Goal: Task Accomplishment & Management: Use online tool/utility

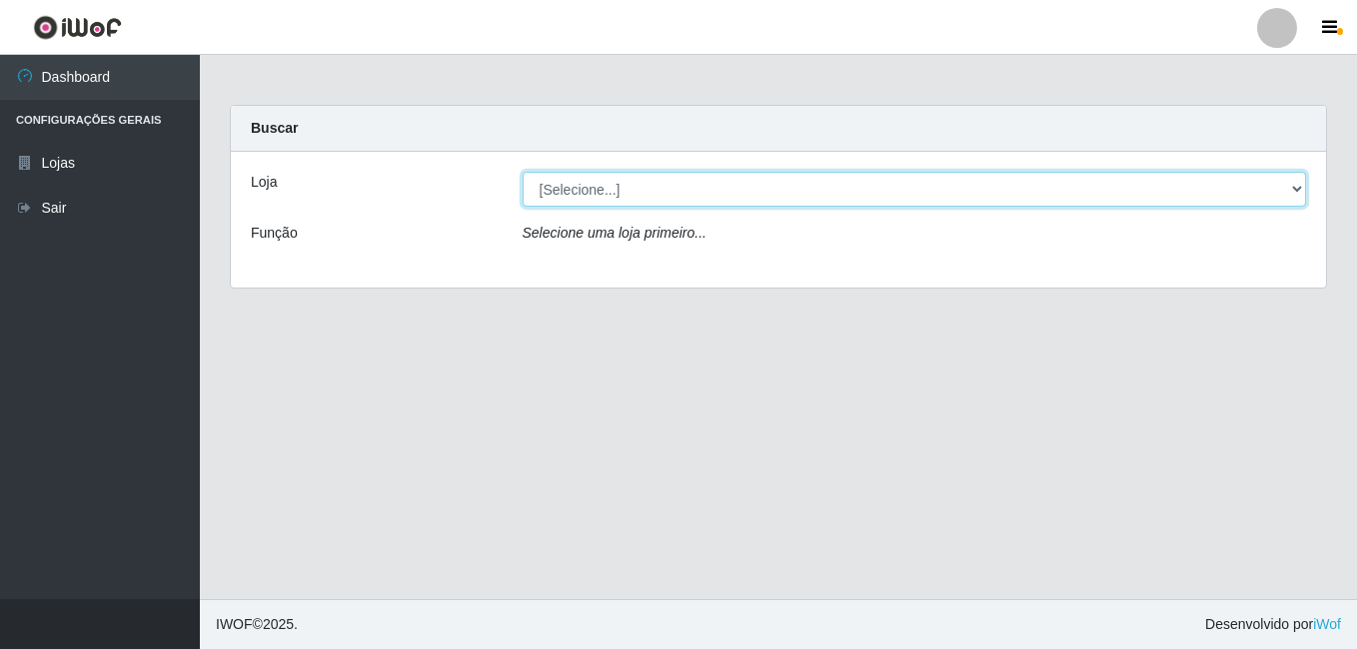
click at [564, 194] on select "[Selecione...] Bemais Supermercados - B7 Oitizeiro" at bounding box center [914, 189] width 784 height 35
select select "411"
click at [522, 172] on select "[Selecione...] Bemais Supermercados - B7 Oitizeiro" at bounding box center [914, 189] width 784 height 35
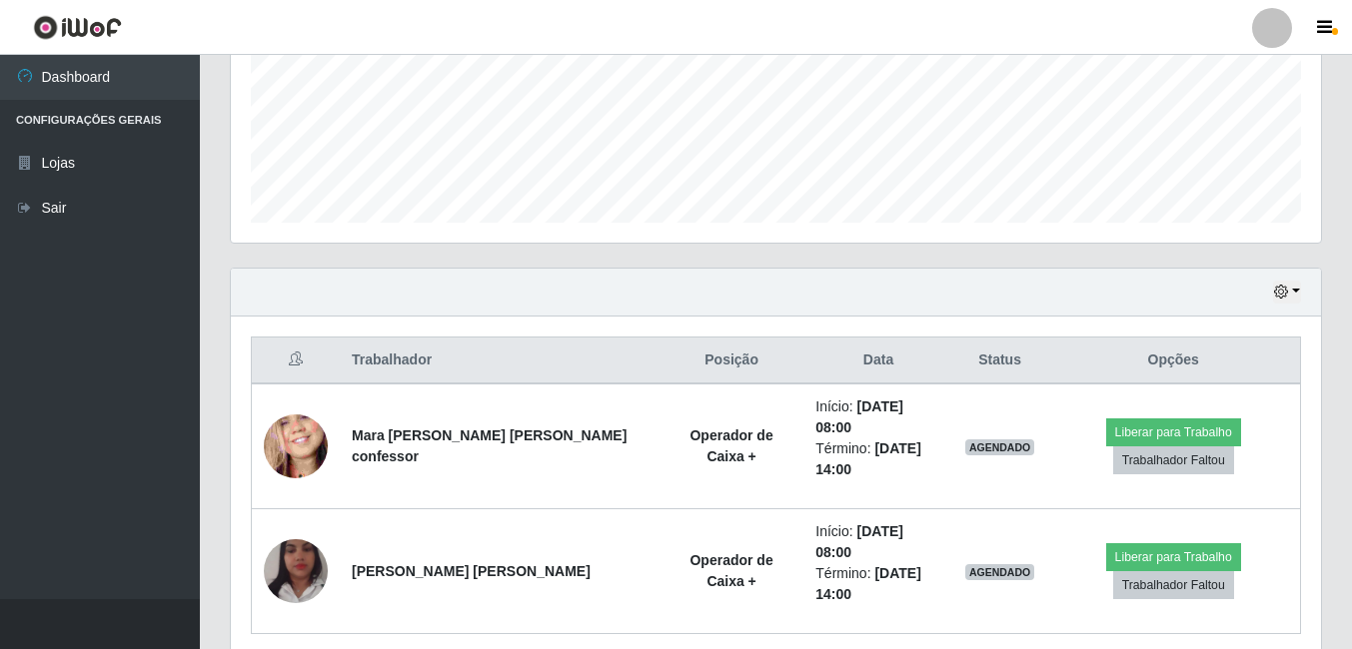
scroll to position [499, 0]
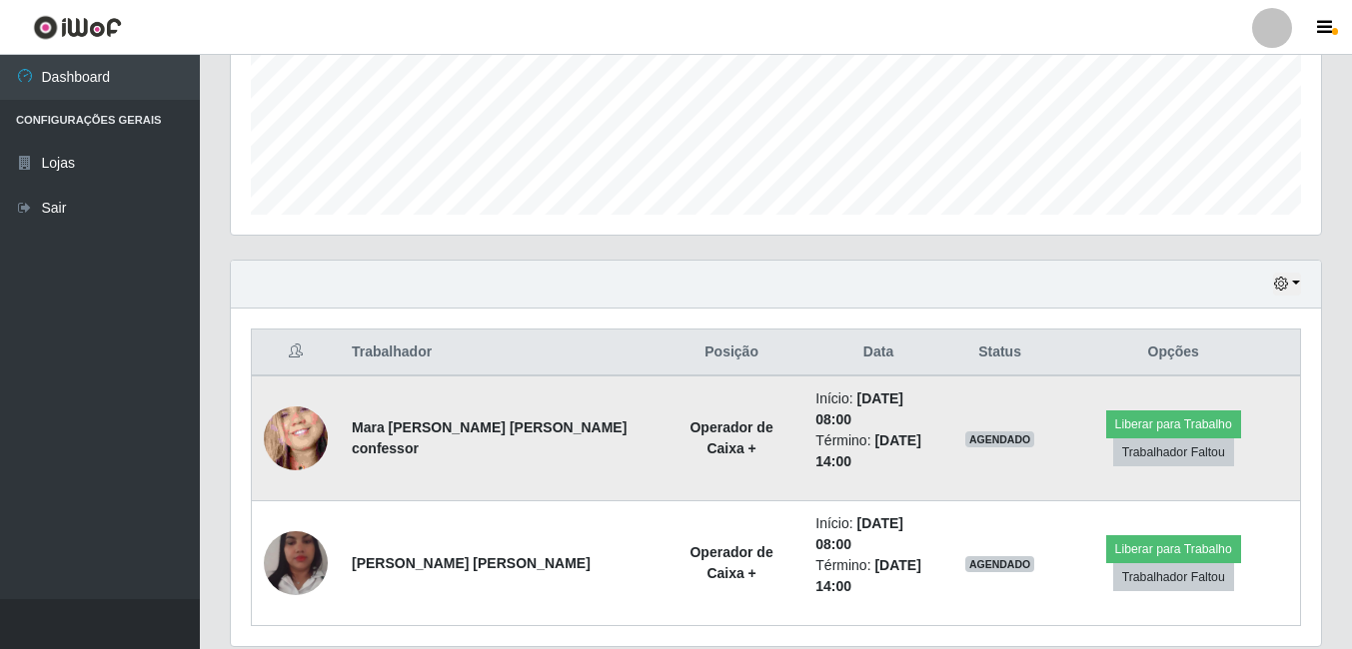
click at [297, 426] on img at bounding box center [296, 439] width 64 height 139
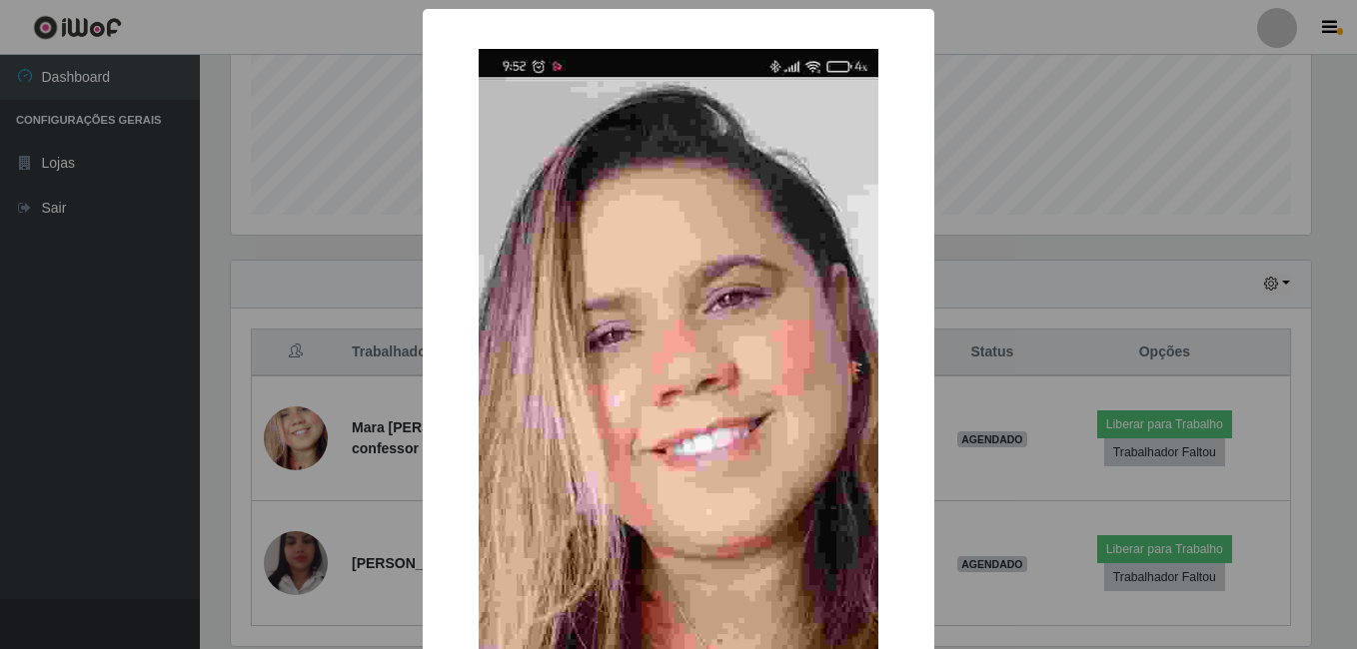
click at [361, 442] on div "× OK Cancel" at bounding box center [678, 324] width 1357 height 649
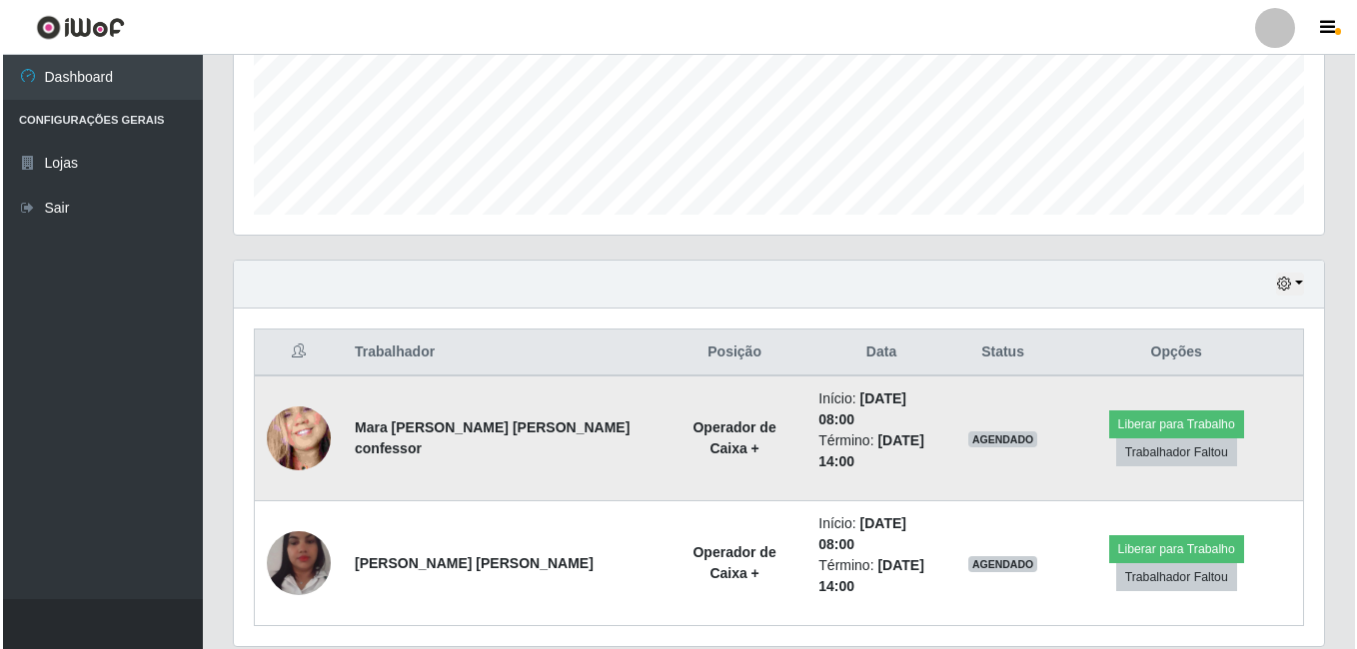
scroll to position [415, 1090]
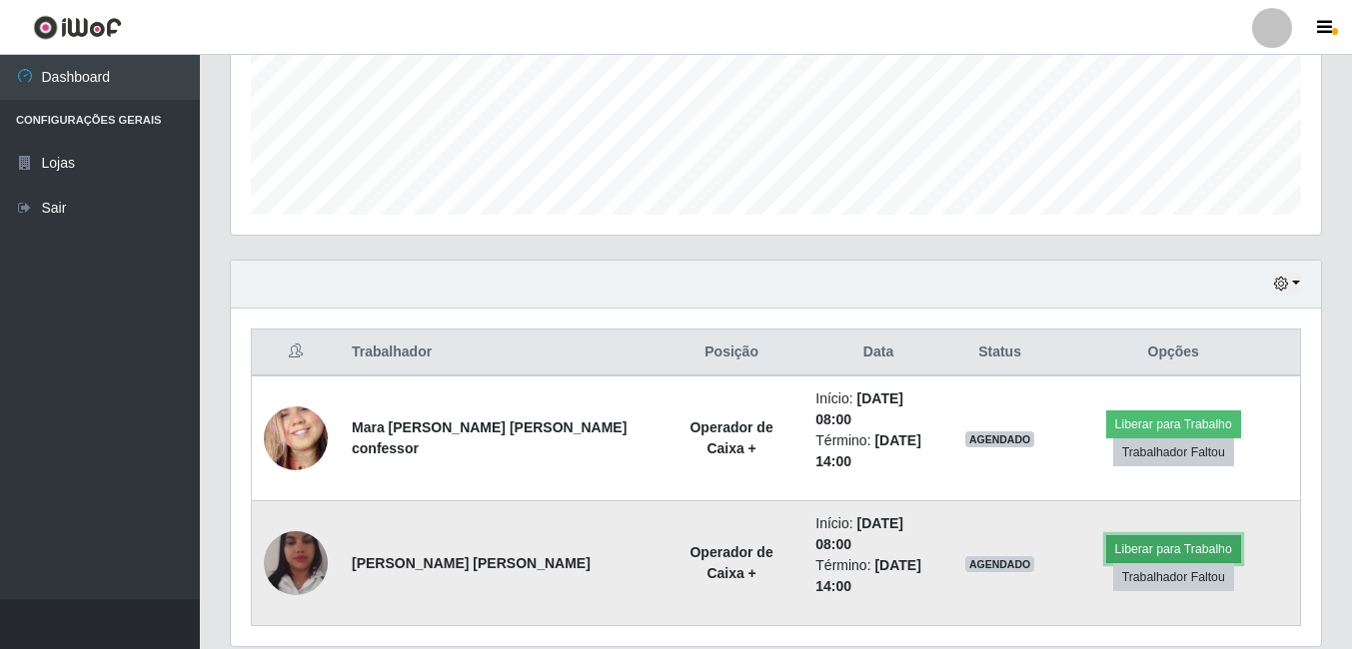
click at [1116, 535] on button "Liberar para Trabalho" at bounding box center [1173, 549] width 135 height 28
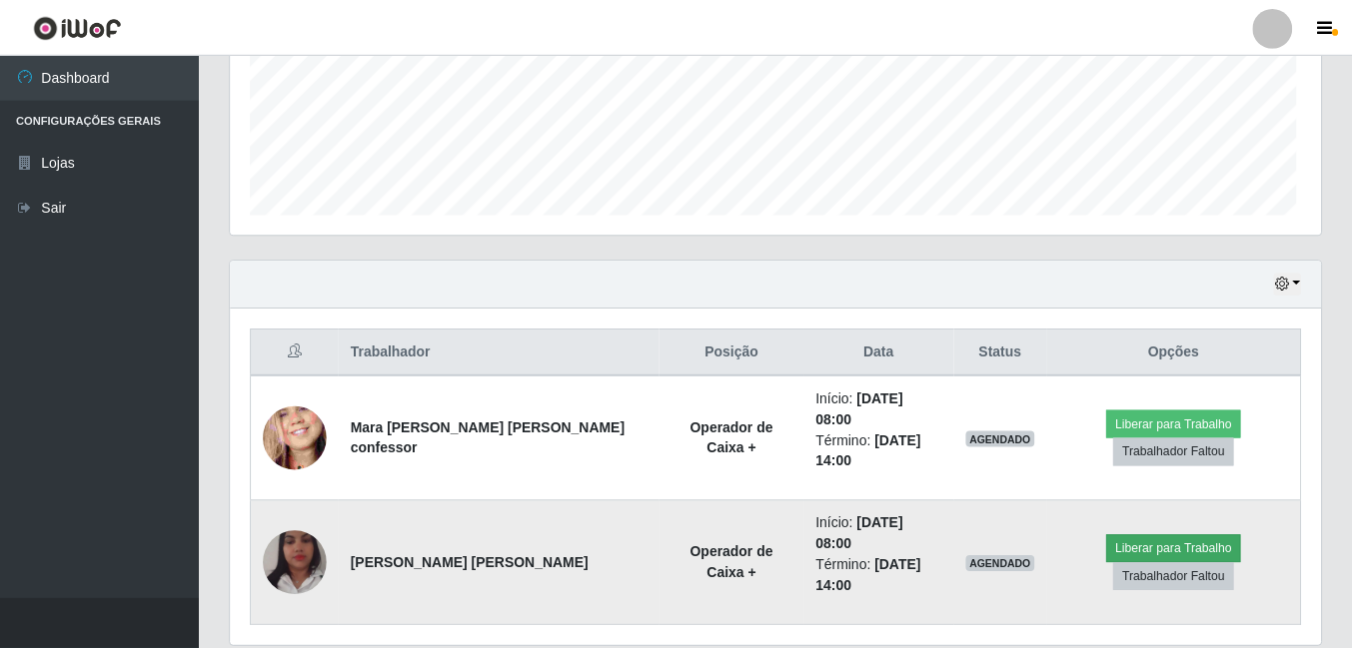
scroll to position [415, 1080]
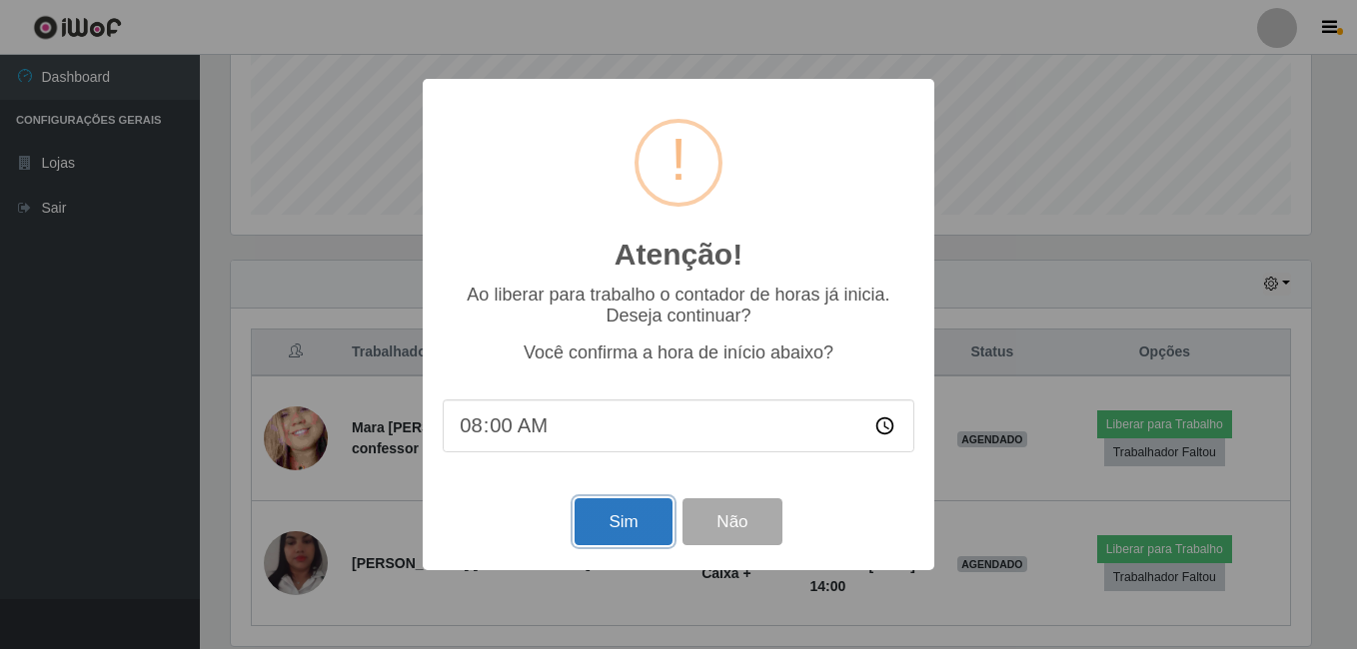
click at [616, 525] on button "Sim" at bounding box center [622, 521] width 97 height 47
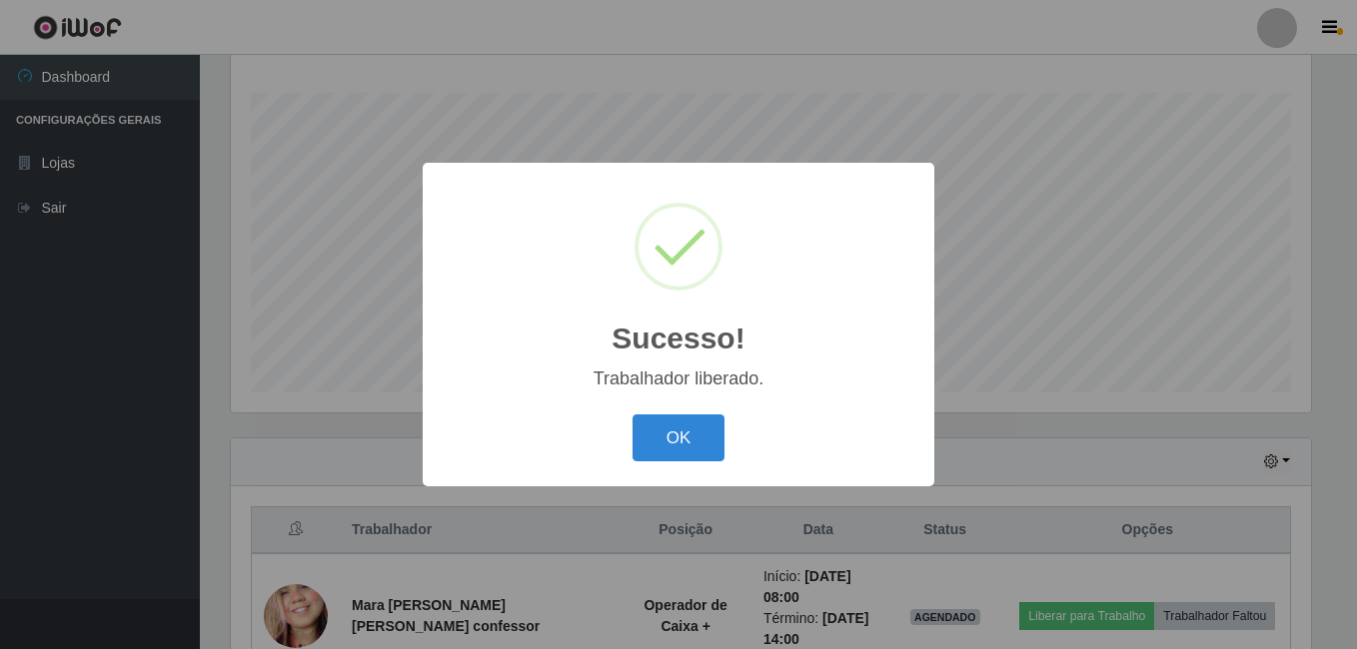
click at [632, 415] on button "OK" at bounding box center [678, 438] width 93 height 47
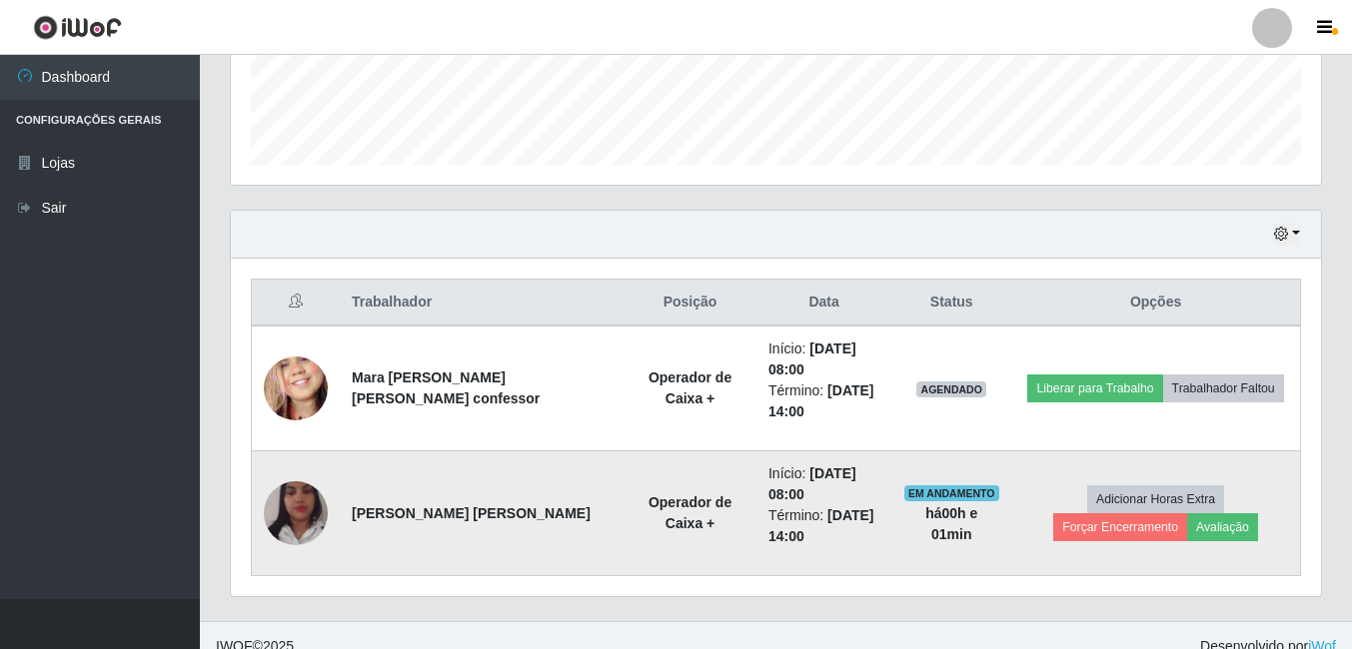
scroll to position [571, 0]
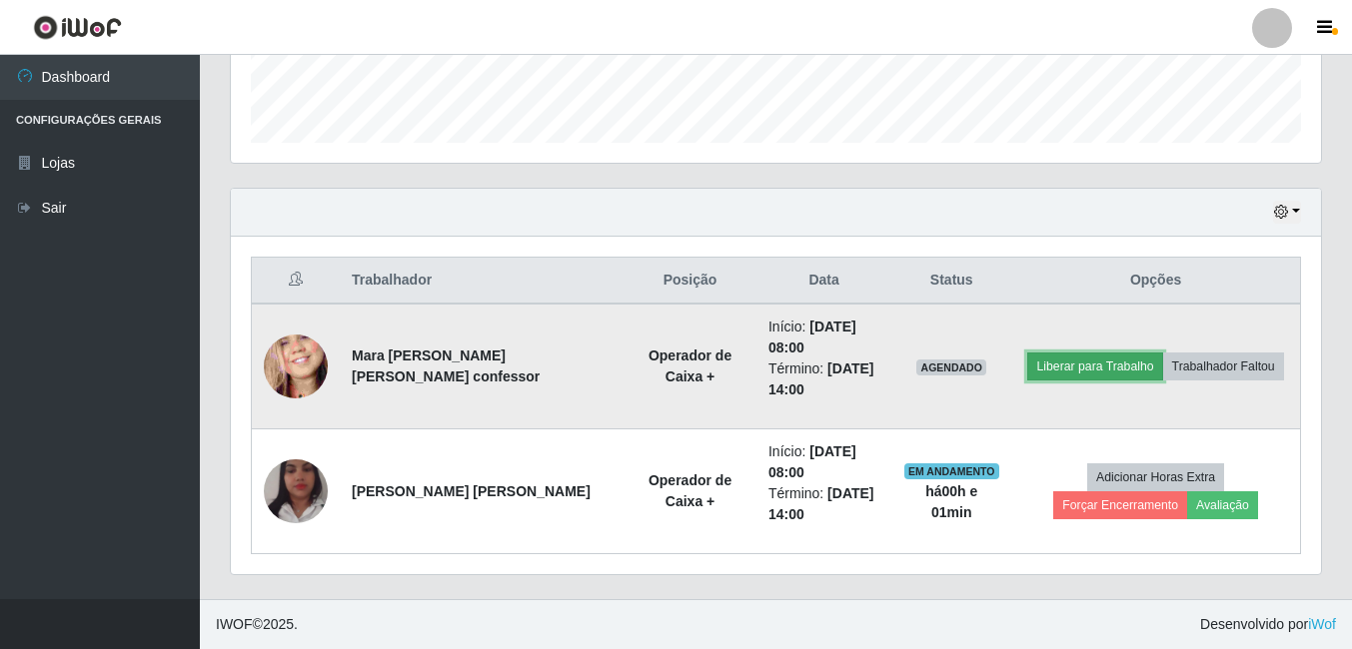
click at [1140, 361] on button "Liberar para Trabalho" at bounding box center [1094, 367] width 135 height 28
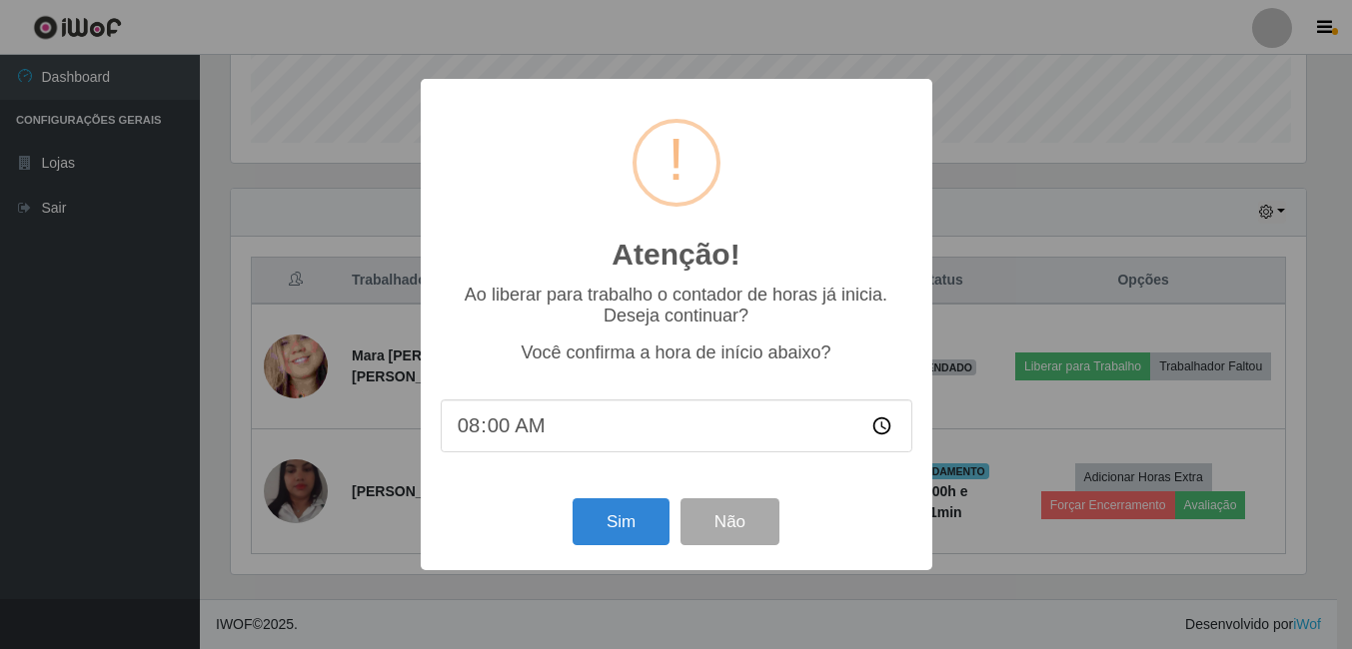
scroll to position [415, 1080]
click at [639, 506] on button "Sim" at bounding box center [622, 521] width 97 height 47
